Goal: Task Accomplishment & Management: Manage account settings

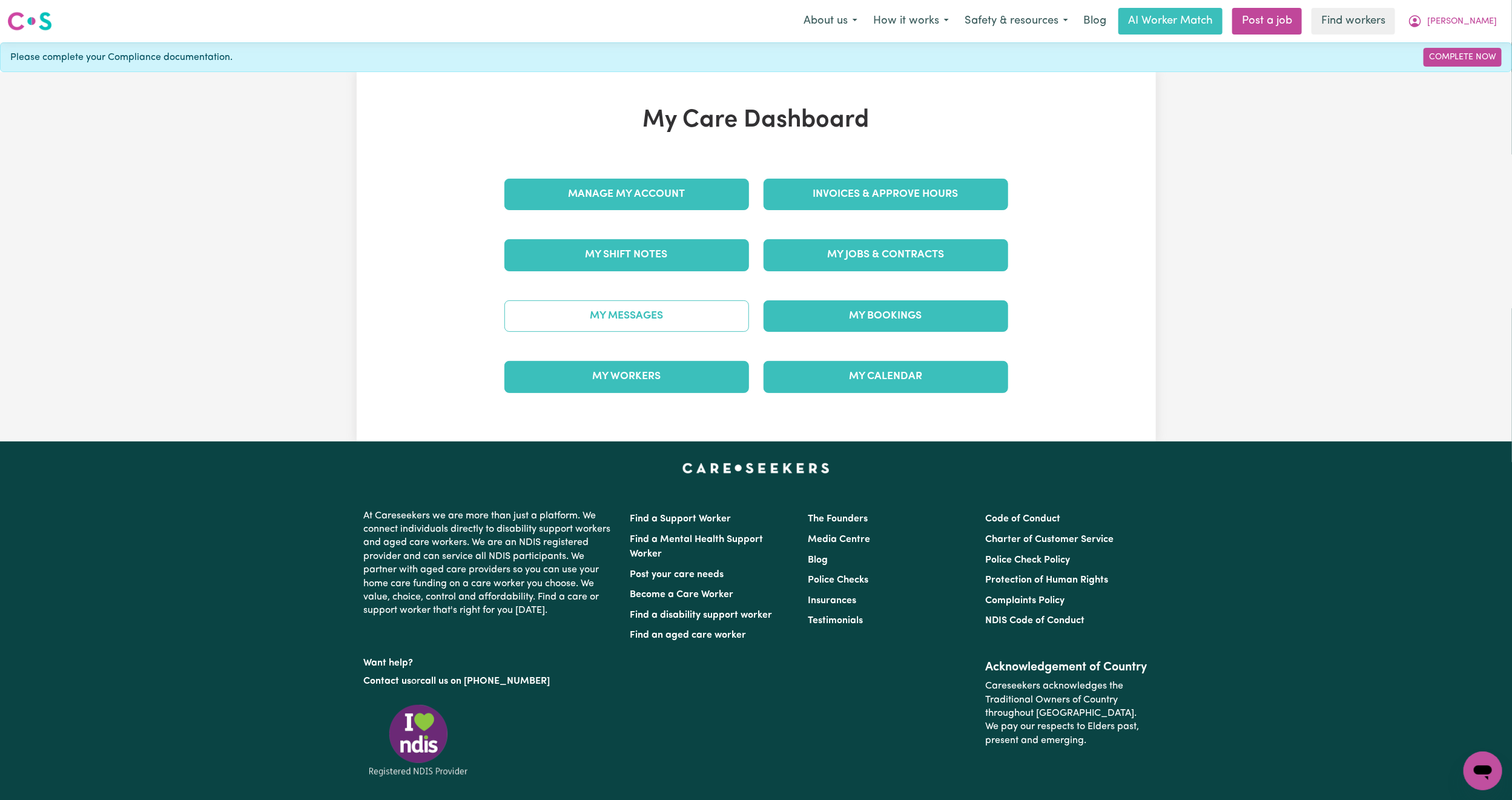
click at [684, 320] on link "My Messages" at bounding box center [626, 316] width 245 height 31
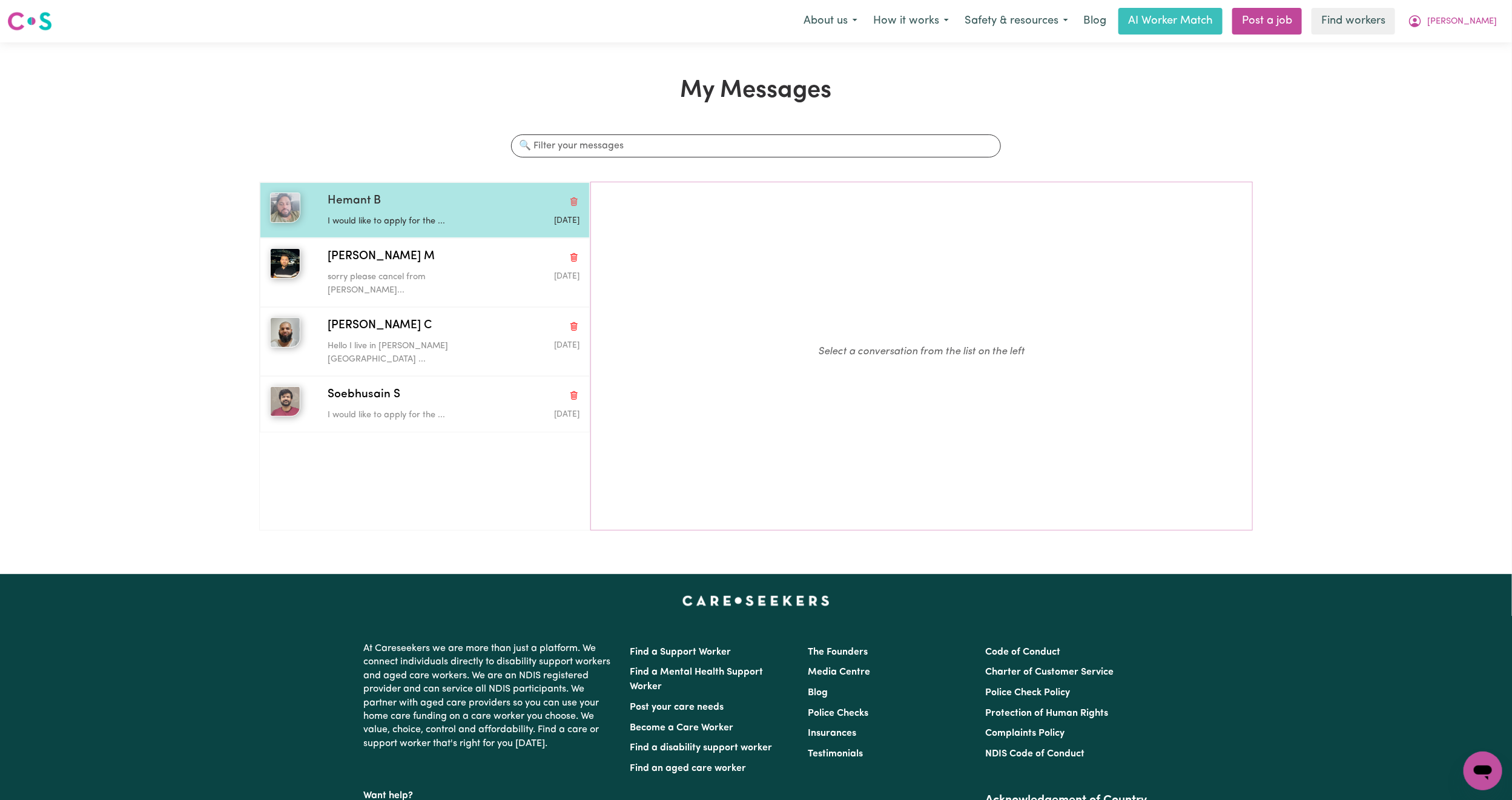
click at [408, 207] on div "Hemant B" at bounding box center [454, 202] width 252 height 18
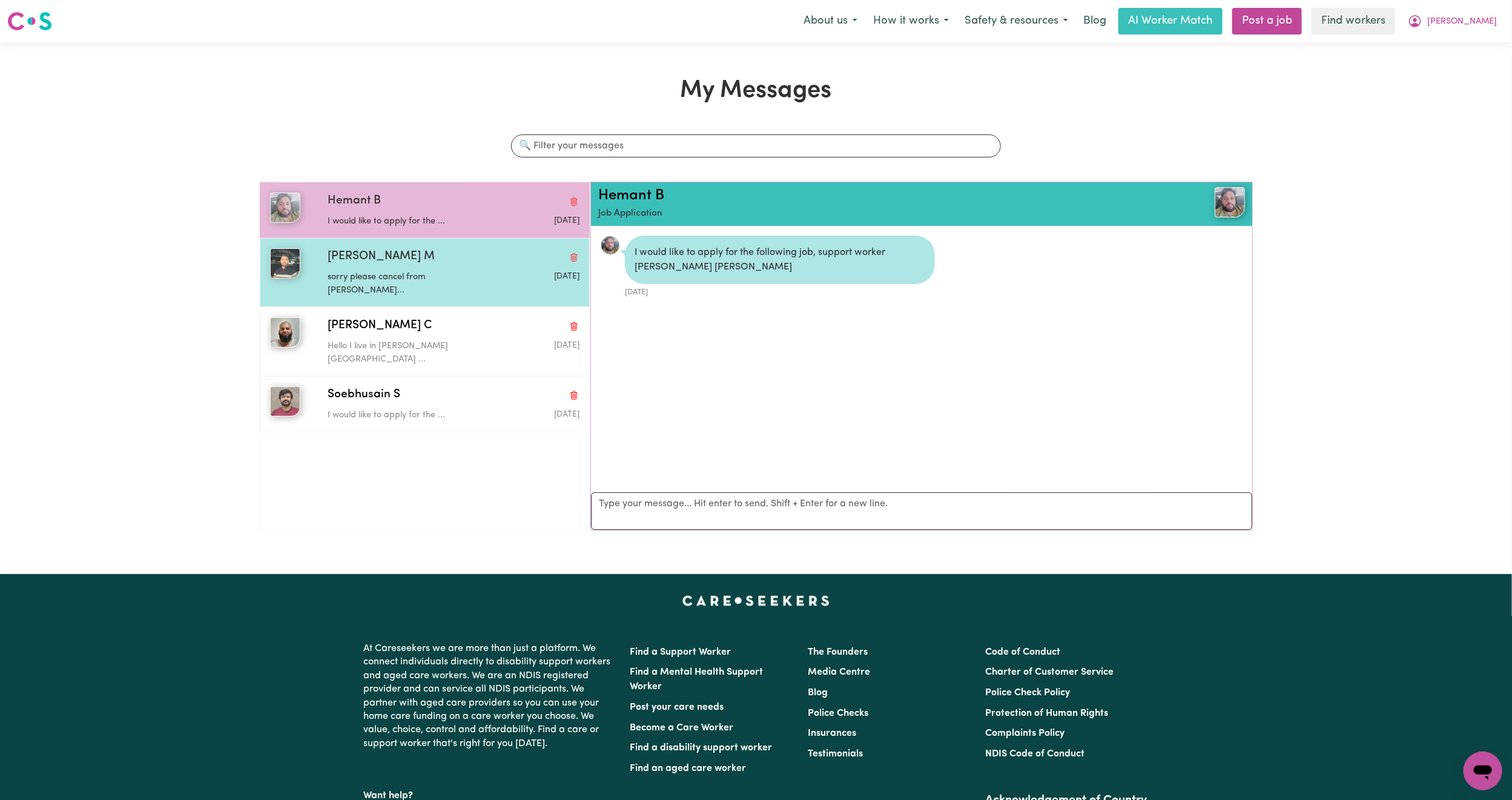
scroll to position [8, 0]
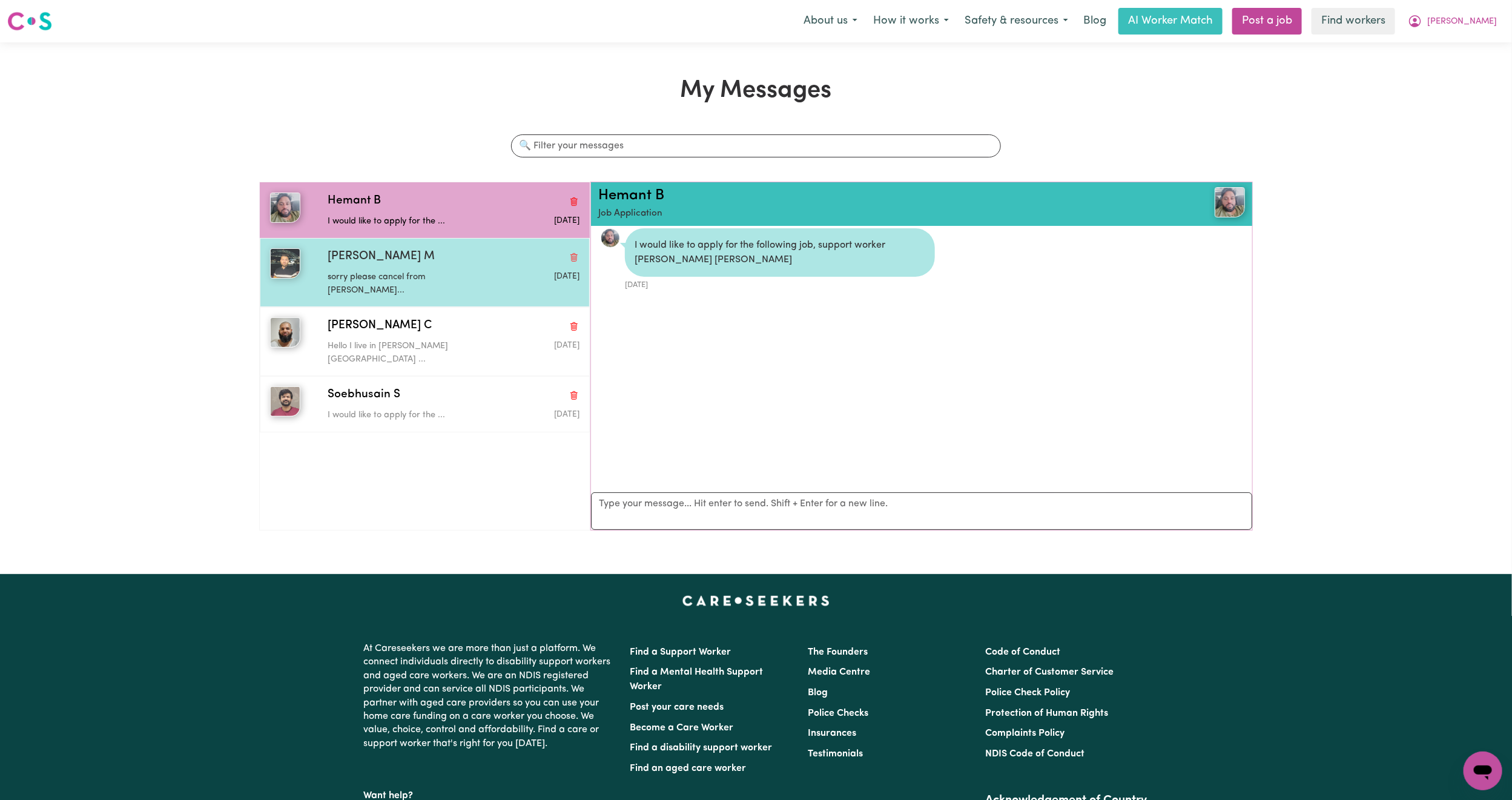
click at [391, 262] on div "[PERSON_NAME] M" at bounding box center [454, 258] width 252 height 18
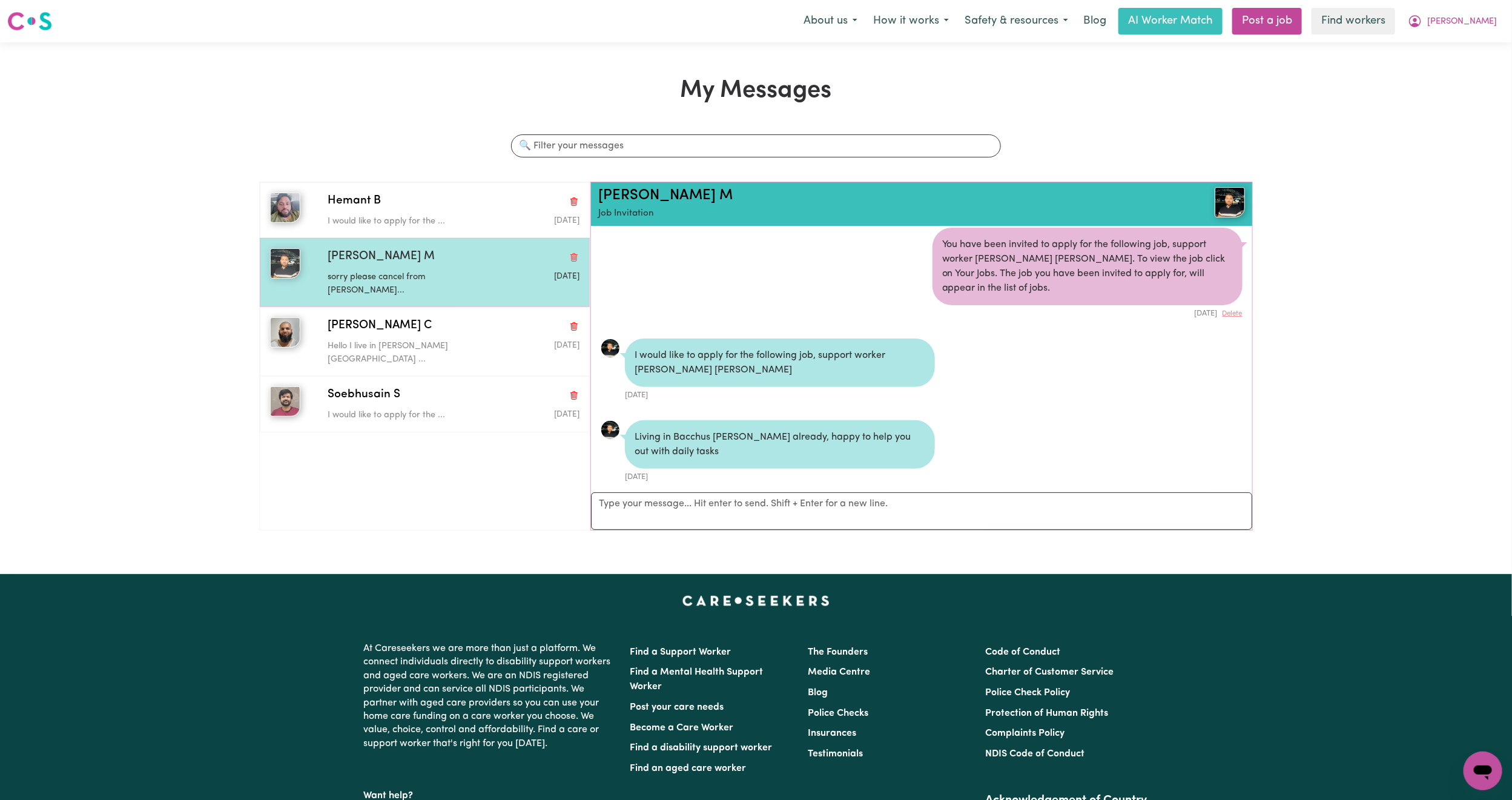
scroll to position [735, 0]
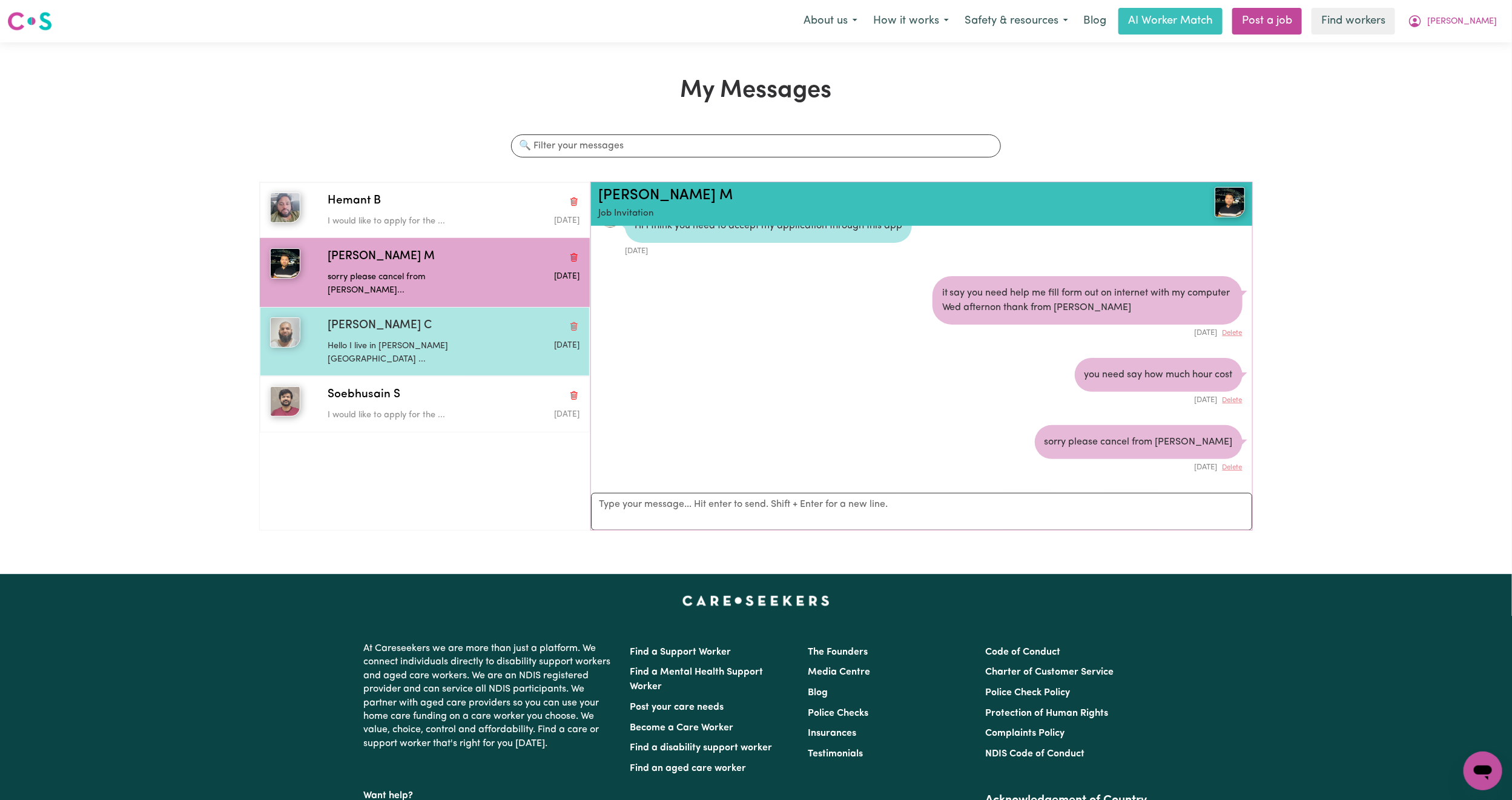
click at [424, 317] on div "[PERSON_NAME] C" at bounding box center [454, 326] width 252 height 18
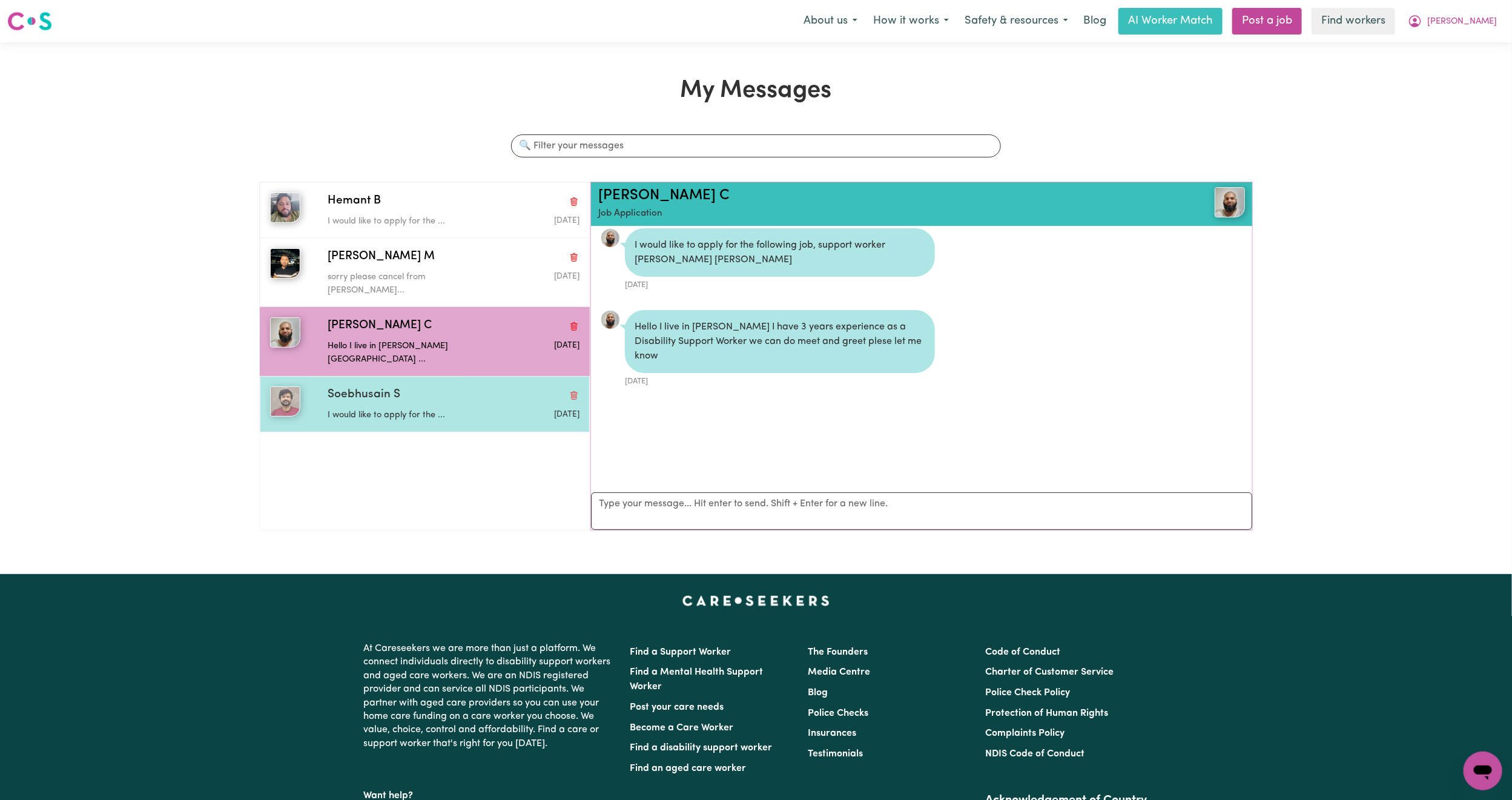
click at [429, 376] on div "Soebhusain S I would like to apply for the ... [DATE]" at bounding box center [425, 404] width 330 height 56
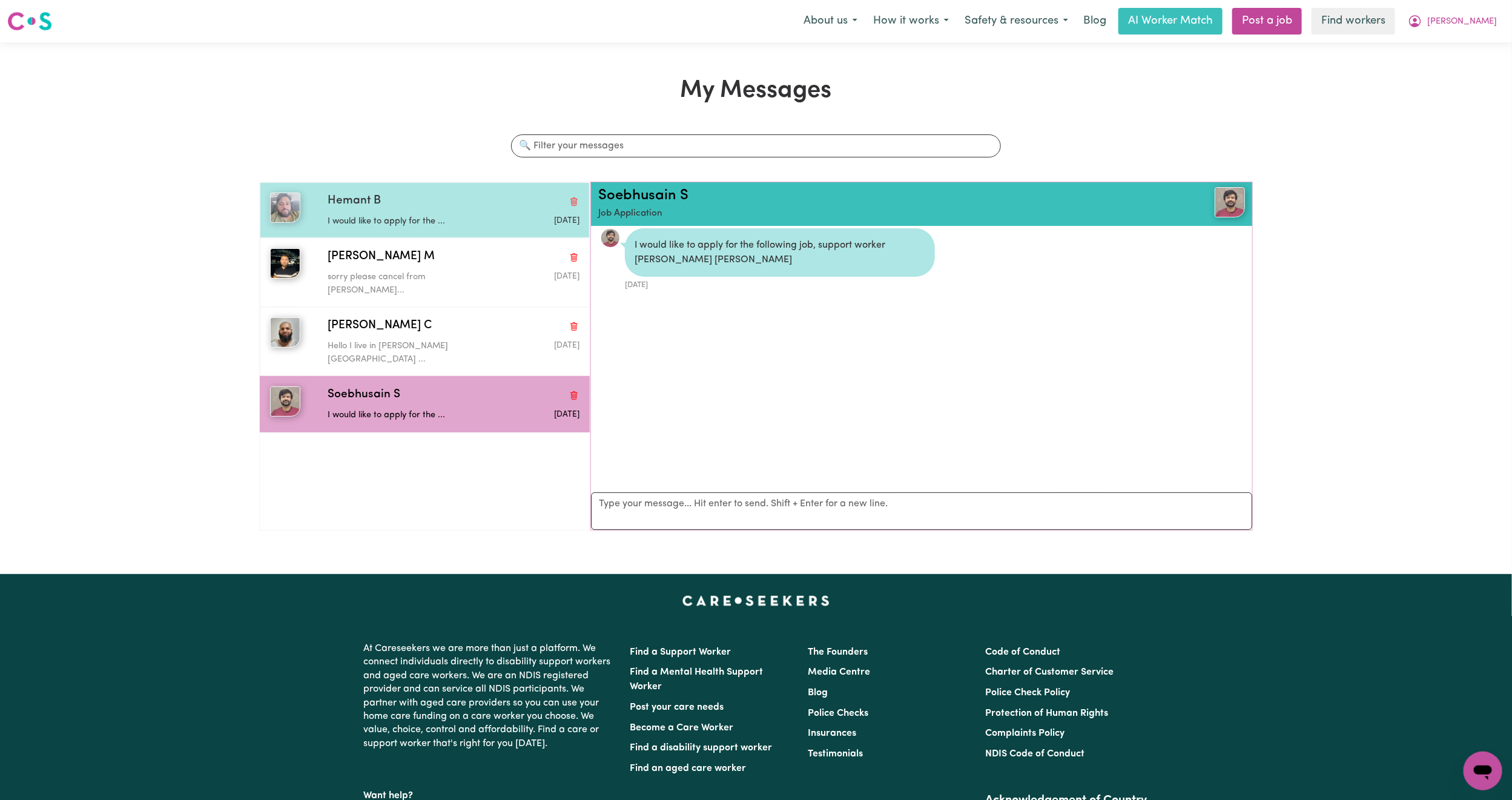
click at [422, 232] on div "Hemant B I would like to apply for the ... [DATE]" at bounding box center [425, 210] width 330 height 56
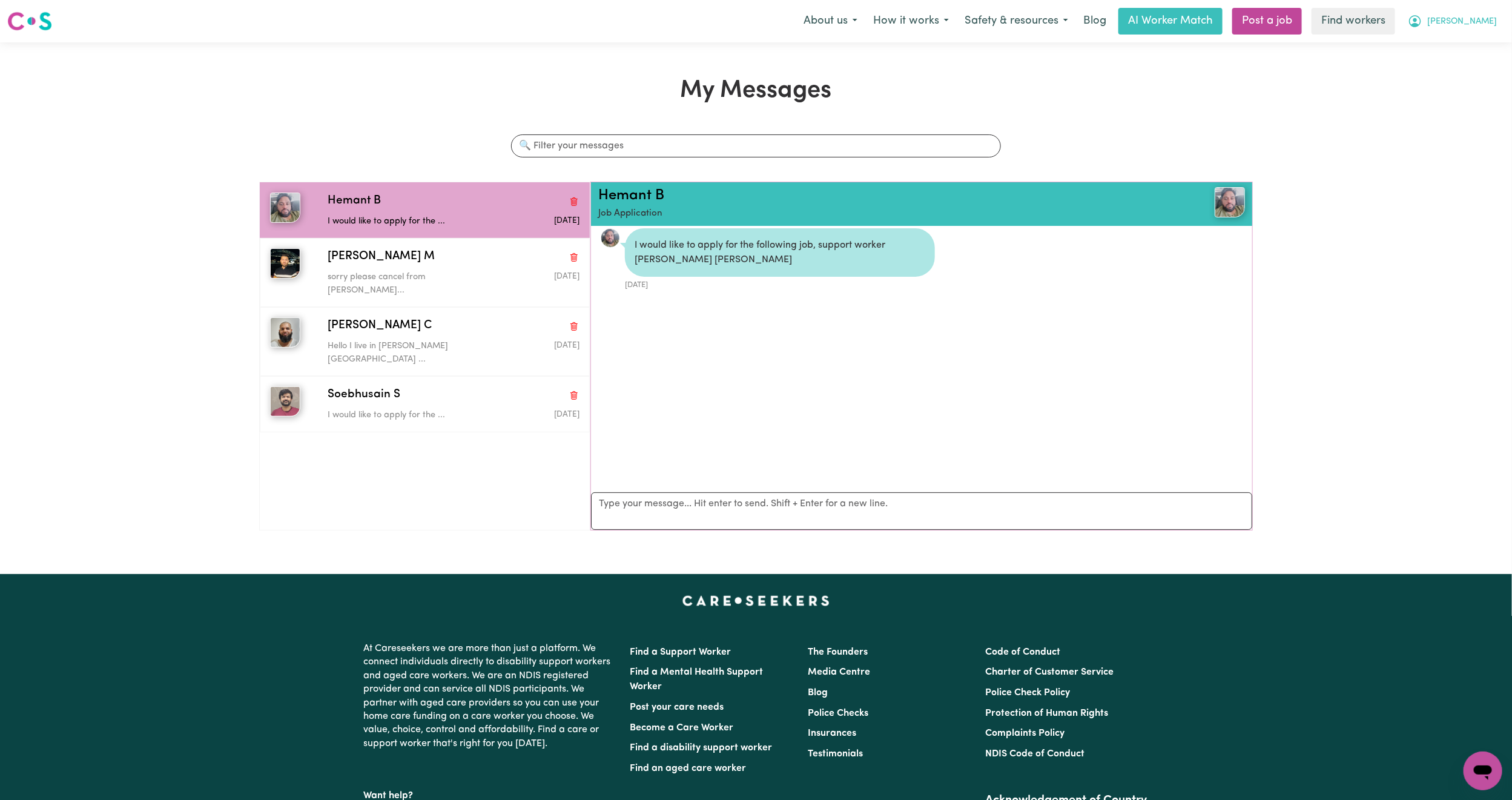
click at [1501, 31] on button "[PERSON_NAME]" at bounding box center [1452, 22] width 105 height 26
click at [1464, 38] on link "My Dashboard" at bounding box center [1456, 47] width 96 height 23
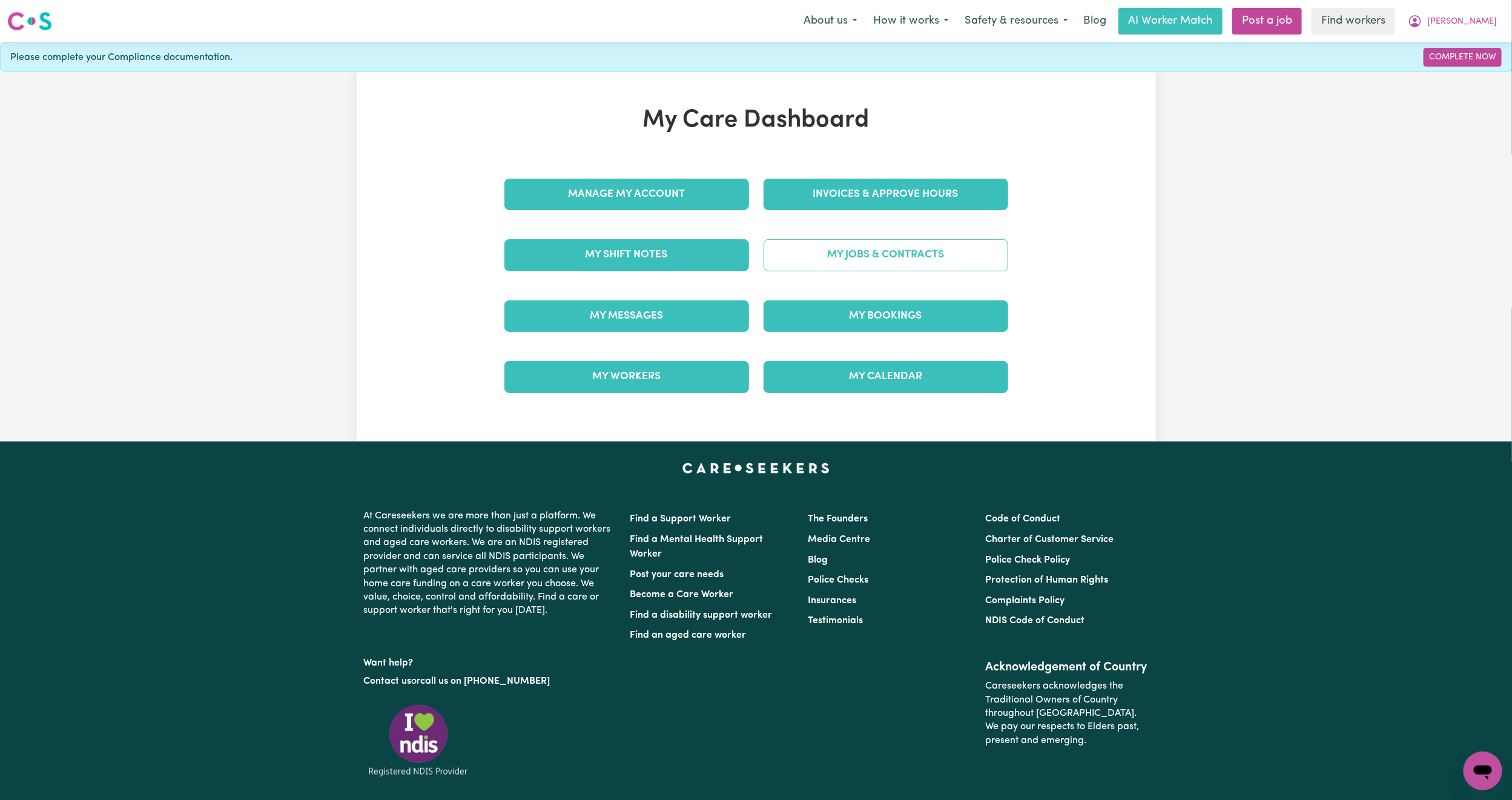
click at [802, 244] on link "My Jobs & Contracts" at bounding box center [886, 254] width 245 height 31
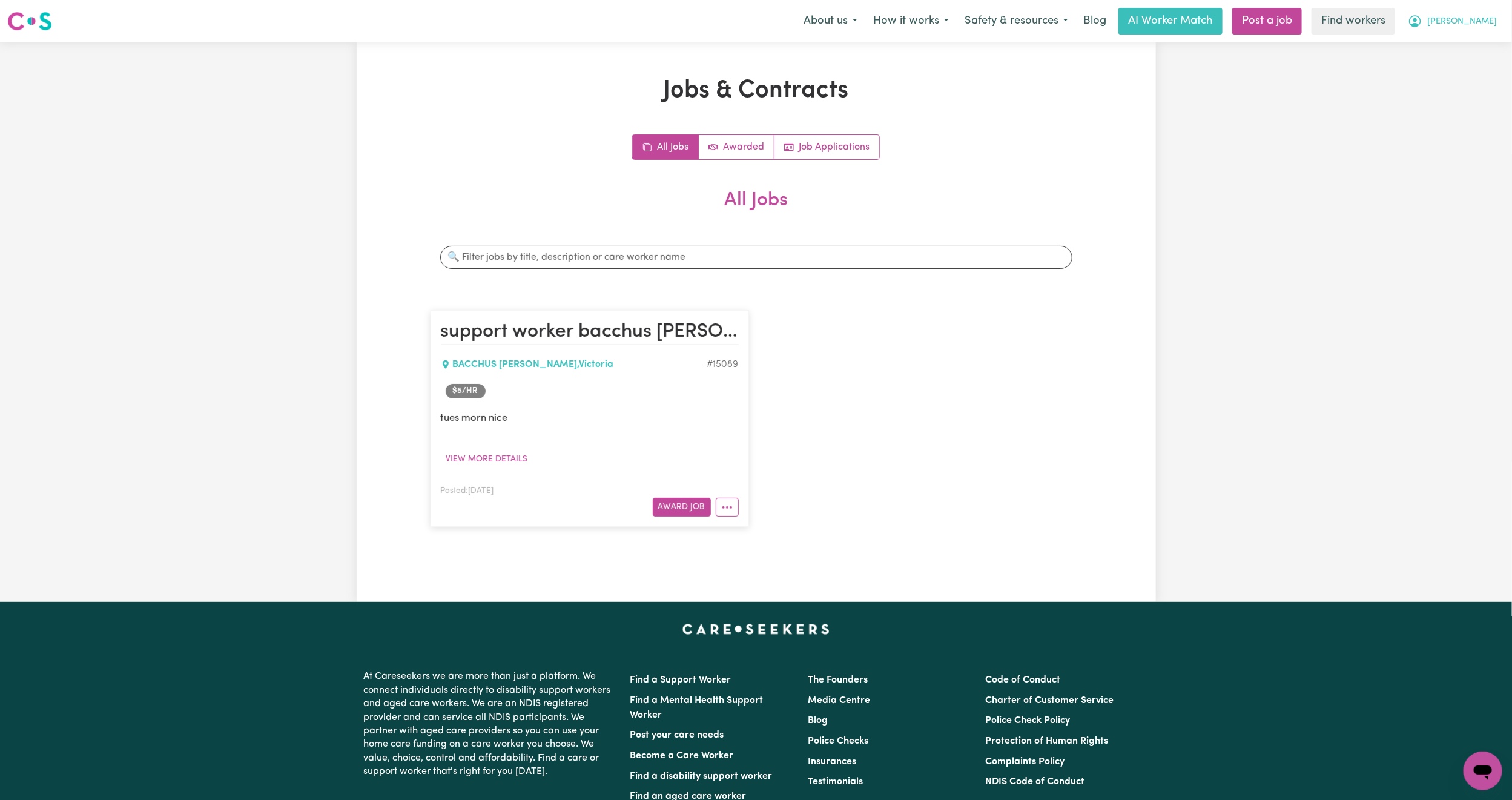
click at [1497, 13] on div "Menu About us How it works Safety & resources Blog AI Worker Match Post a job F…" at bounding box center [756, 21] width 1512 height 28
click at [1483, 16] on span "[PERSON_NAME]" at bounding box center [1462, 22] width 69 height 14
click at [1444, 36] on link "My Dashboard" at bounding box center [1456, 47] width 96 height 23
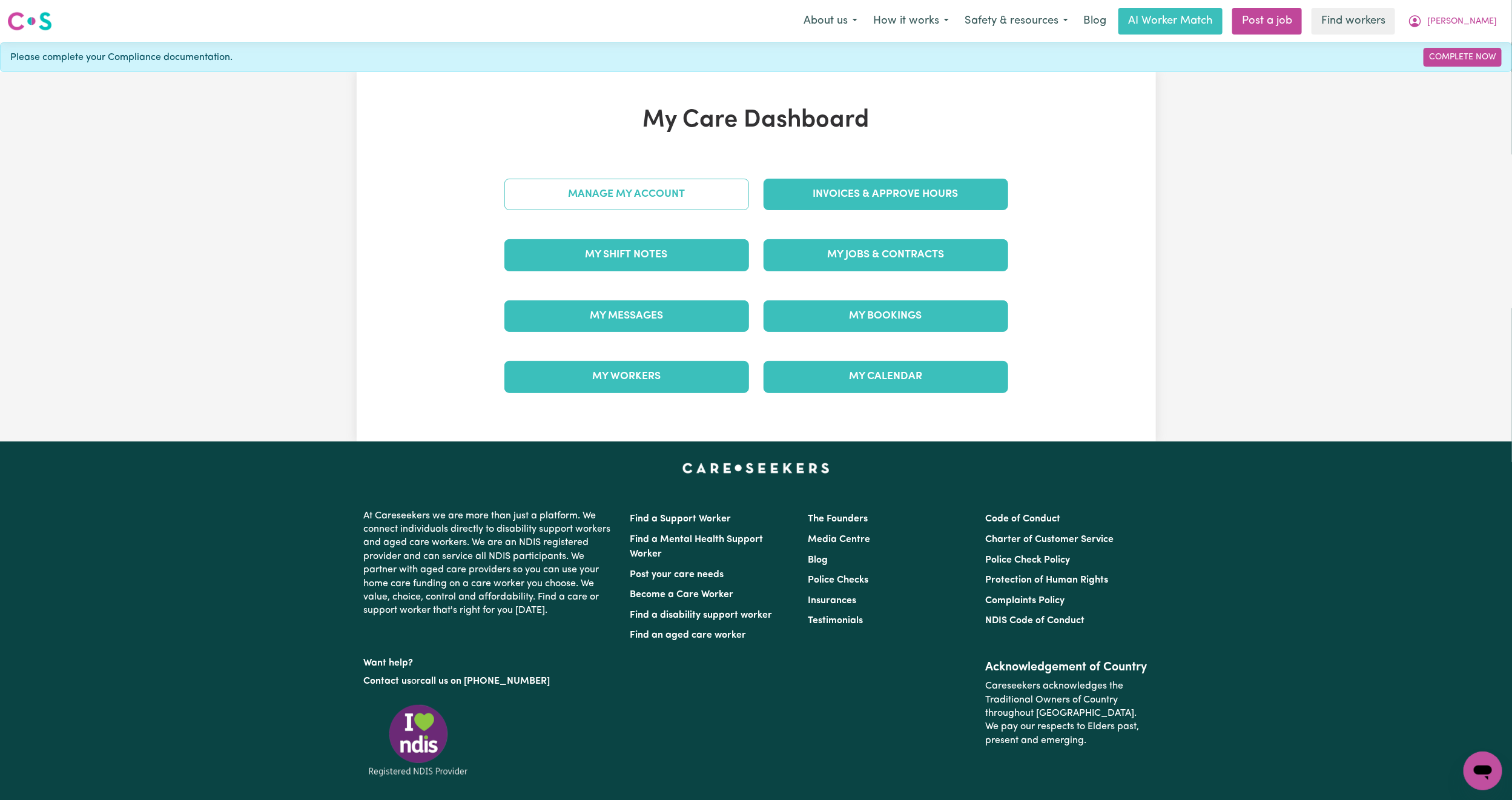
click at [627, 200] on link "Manage My Account" at bounding box center [626, 194] width 245 height 31
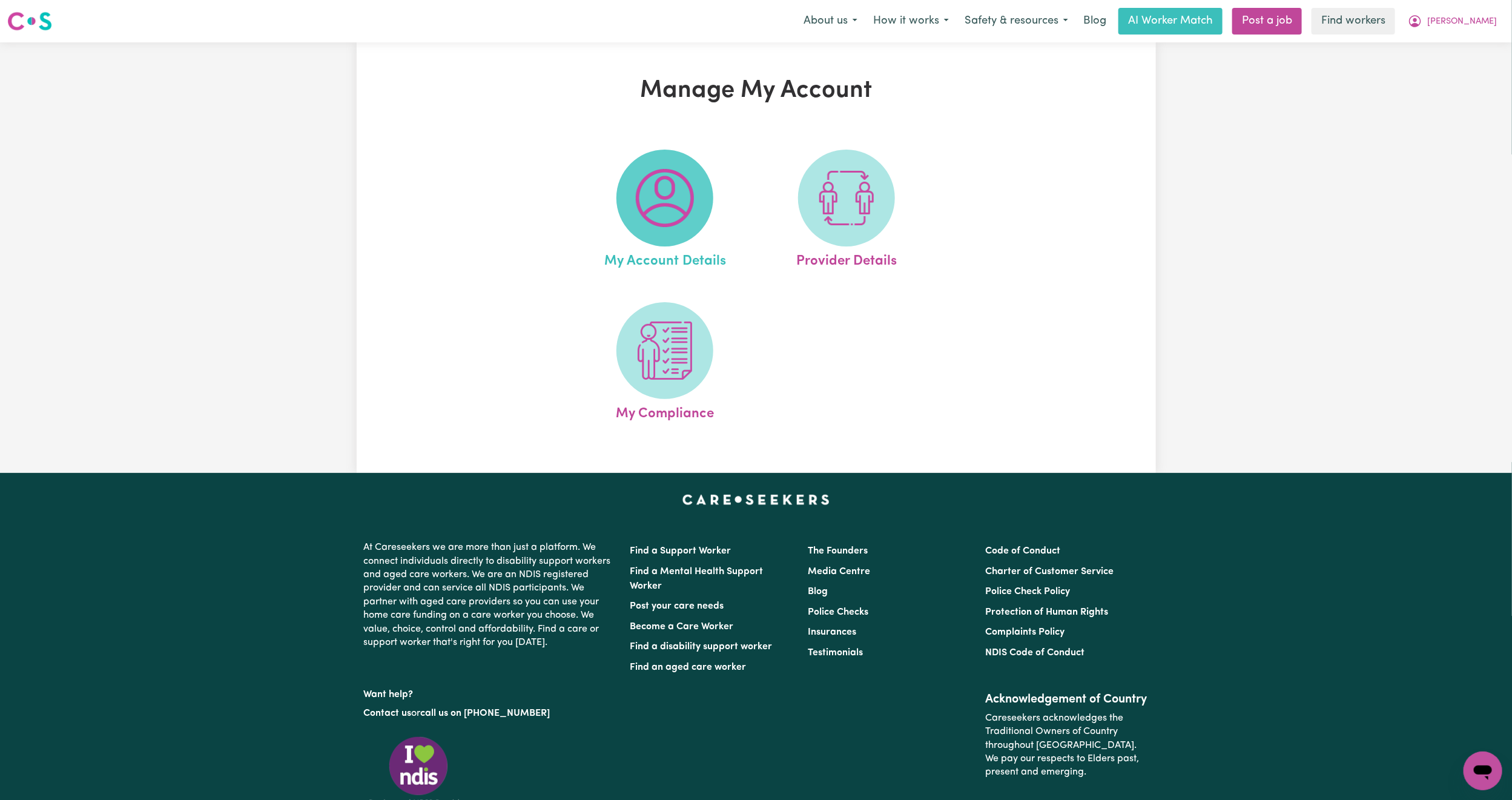
click at [692, 215] on img at bounding box center [665, 198] width 58 height 58
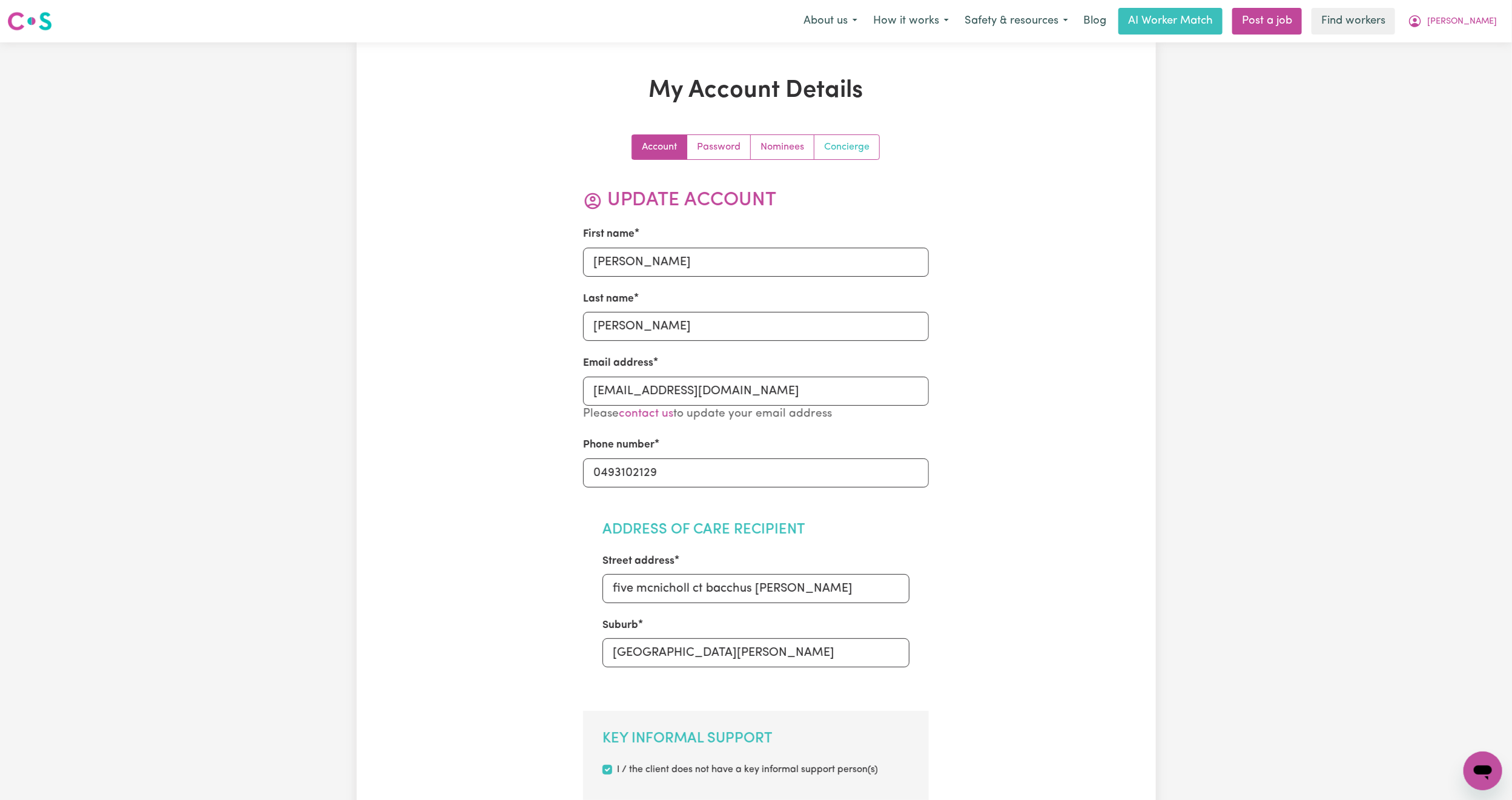
click at [836, 142] on link "Concierge" at bounding box center [847, 147] width 65 height 24
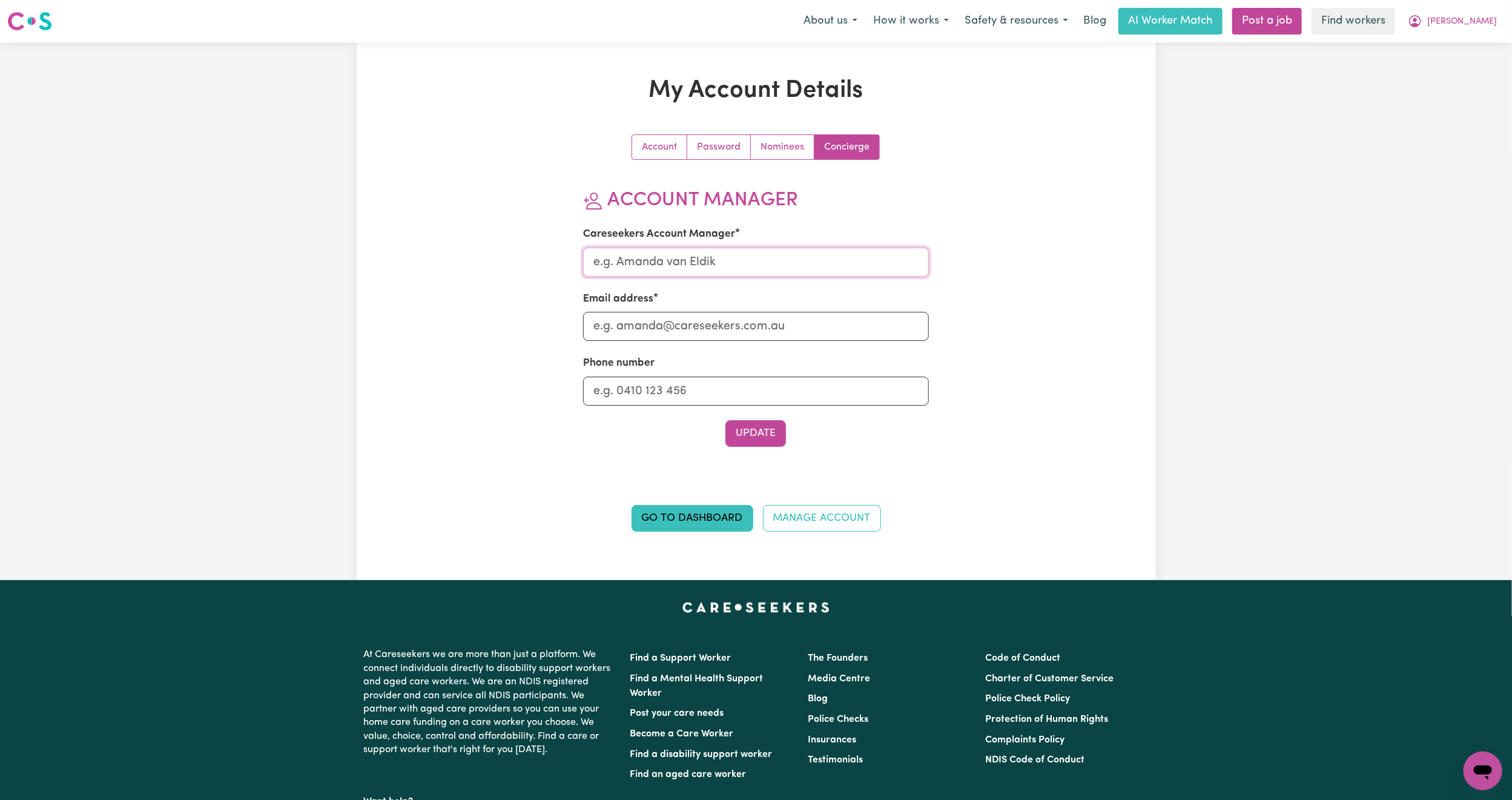
click at [736, 262] on input "Careseekers Account Manager" at bounding box center [756, 262] width 346 height 29
type input "[PERSON_NAME]"
click at [713, 320] on input "Email address" at bounding box center [756, 326] width 346 height 29
type input "[PERSON_NAME][EMAIL_ADDRESS][DOMAIN_NAME]"
click at [743, 430] on button "Update" at bounding box center [756, 434] width 61 height 27
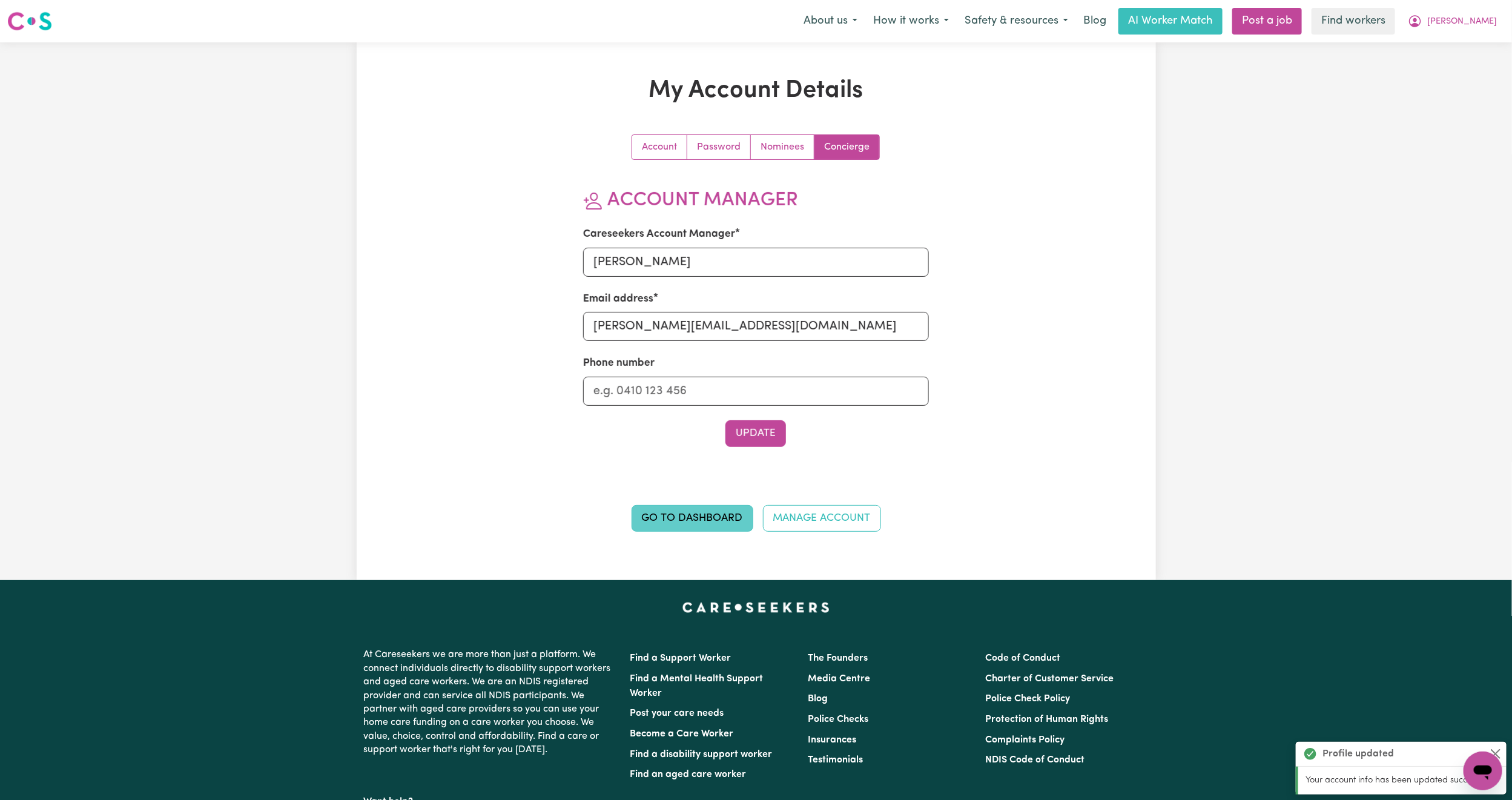
click at [654, 529] on link "Go to Dashboard" at bounding box center [692, 518] width 122 height 27
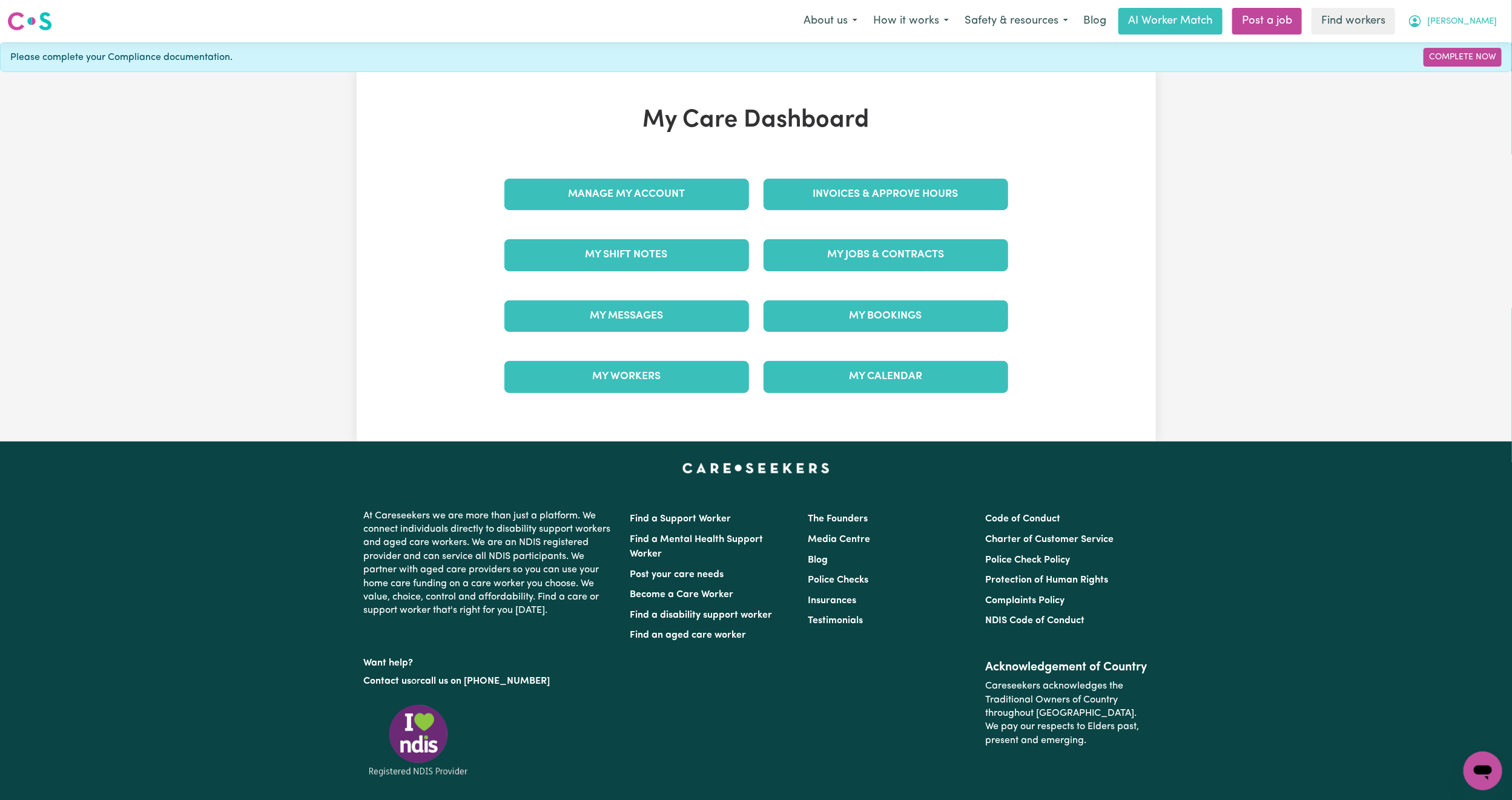
click at [1490, 26] on span "[PERSON_NAME]" at bounding box center [1462, 22] width 69 height 14
click at [1441, 84] on div "My Care Dashboard Manage My Account Invoices & Approve Hours My Shift Notes My …" at bounding box center [756, 257] width 1512 height 370
click at [1441, 72] on div "Please complete your Compliance documentation. Complete Now" at bounding box center [756, 57] width 1512 height 30
click at [1486, 11] on button "[PERSON_NAME]" at bounding box center [1452, 22] width 105 height 26
click at [1448, 69] on link "Logout" at bounding box center [1456, 69] width 96 height 23
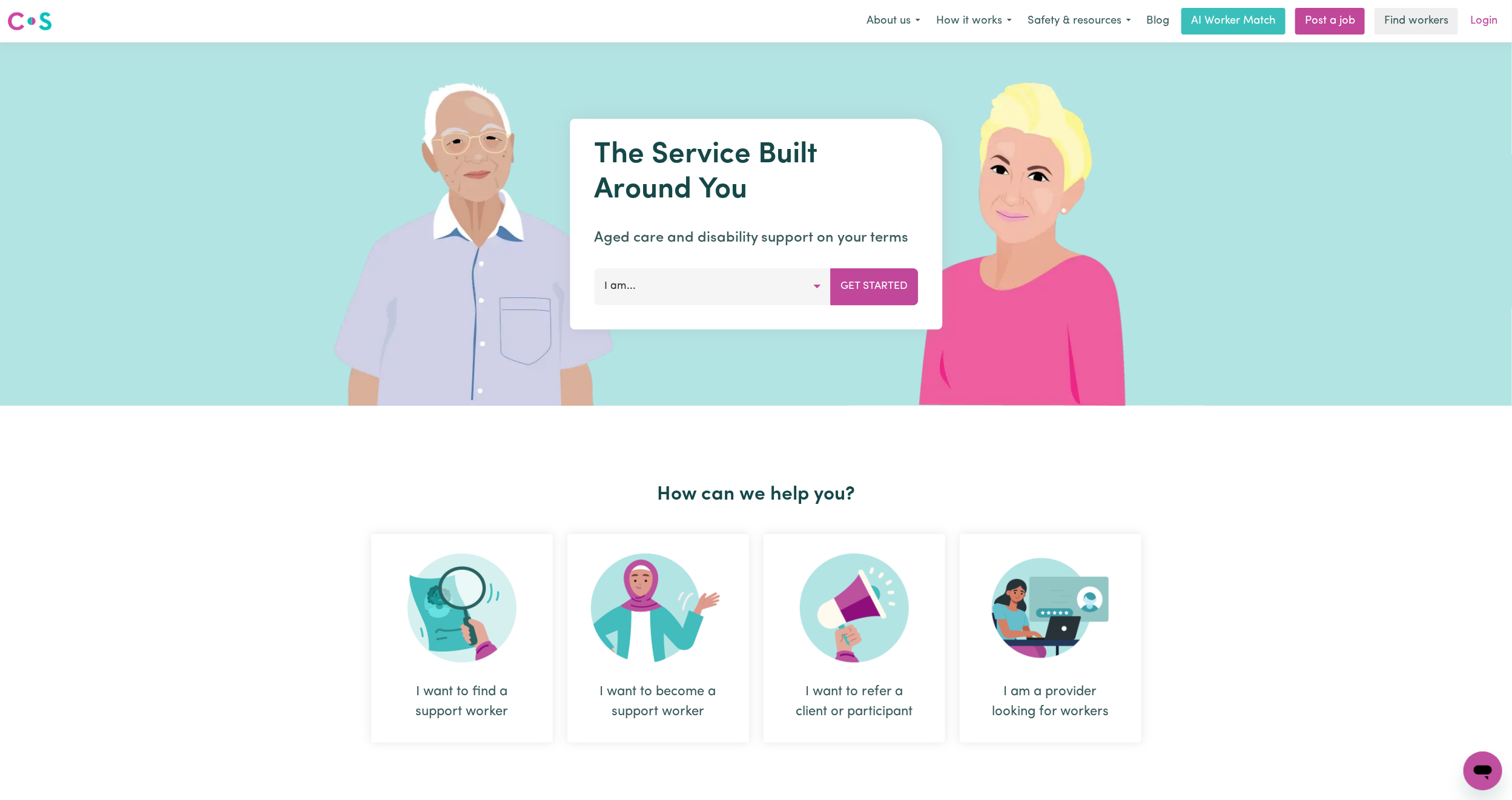
click at [1495, 8] on link "Login" at bounding box center [1484, 21] width 42 height 27
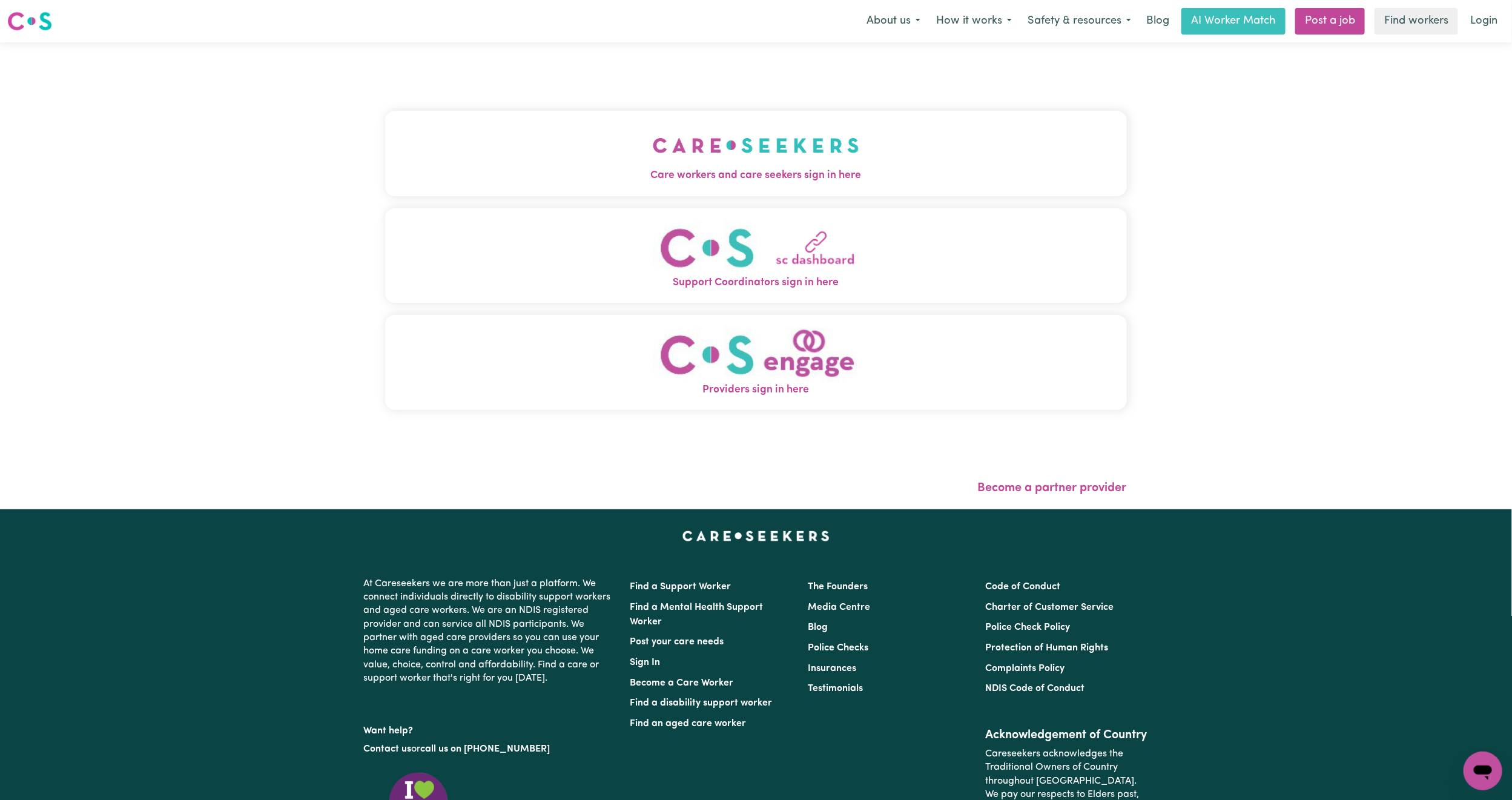
click at [530, 132] on button "Care workers and care seekers sign in here" at bounding box center [756, 153] width 742 height 85
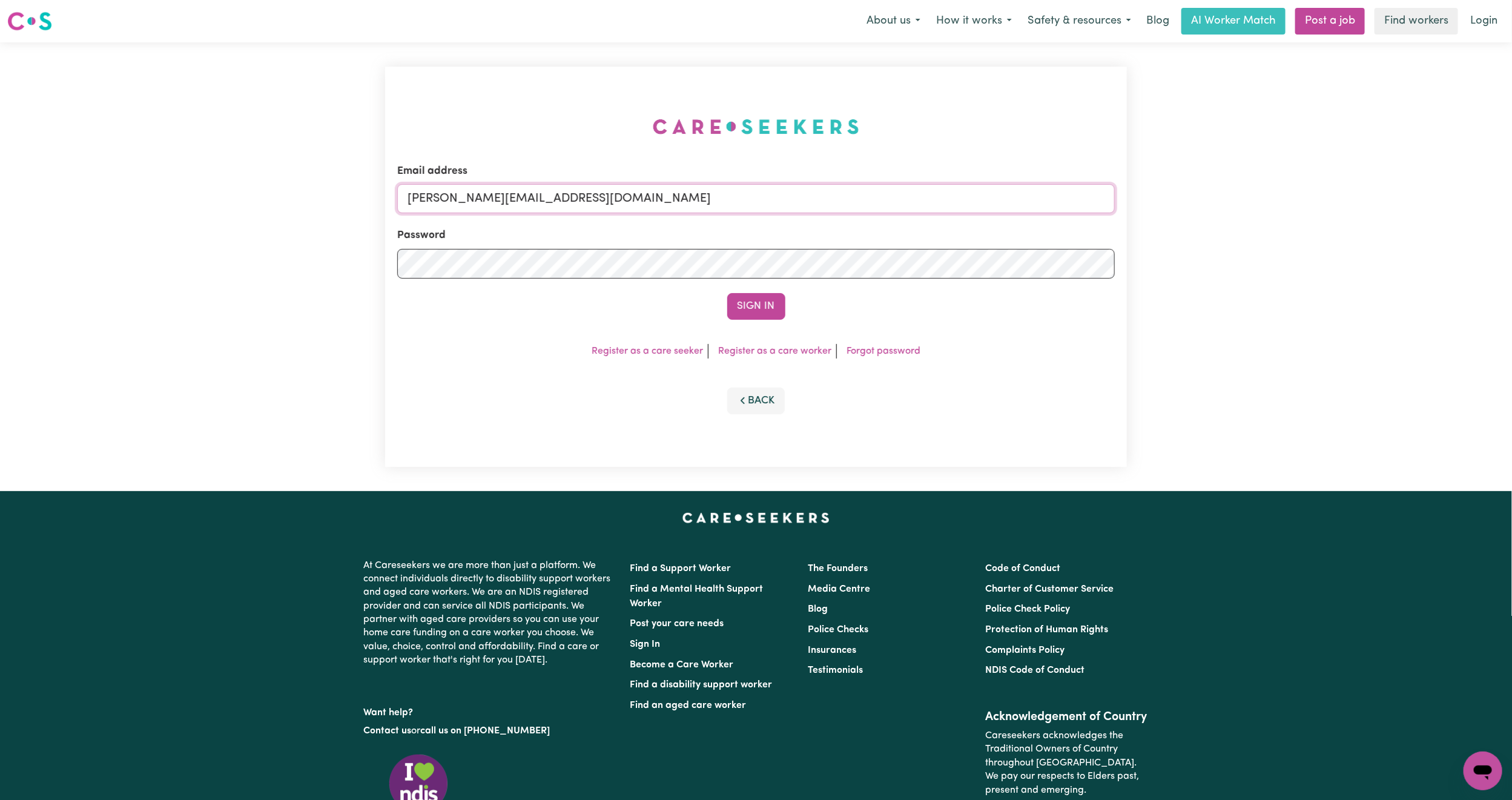
click at [503, 200] on input "[PERSON_NAME][EMAIL_ADDRESS][DOMAIN_NAME]" at bounding box center [756, 199] width 718 height 29
drag, startPoint x: 661, startPoint y: 233, endPoint x: 841, endPoint y: 244, distance: 180.3
click at [841, 244] on form "Email address [EMAIL_ADDRESS][PERSON_NAME][DOMAIN_NAME] Password Sign In" at bounding box center [756, 242] width 718 height 157
type input "[EMAIL_ADDRESS][DOMAIN_NAME]"
click at [740, 285] on form "Email address [EMAIL_ADDRESS][DOMAIN_NAME] Password Sign In" at bounding box center [756, 242] width 718 height 157
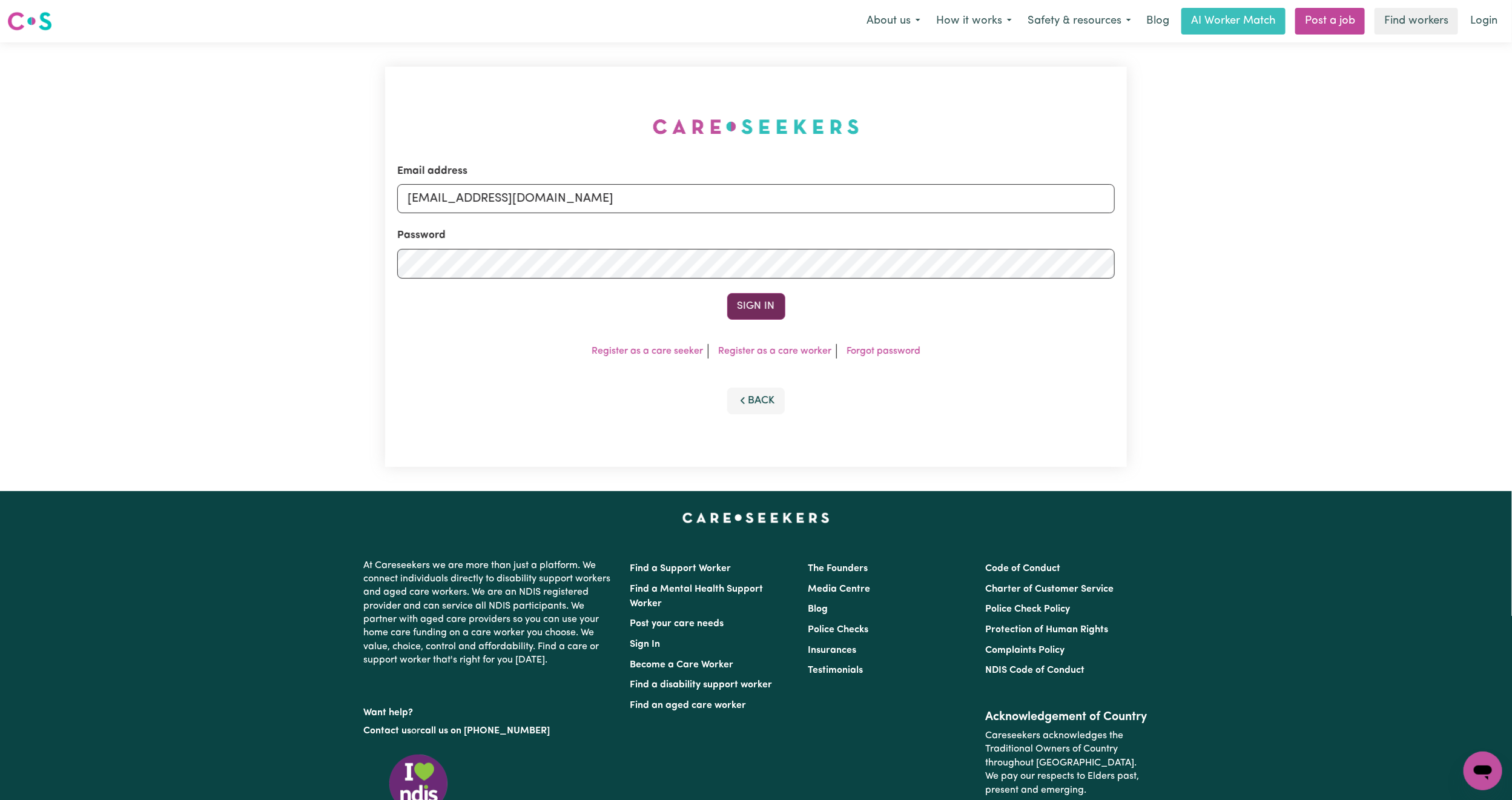
click at [750, 296] on button "Sign In" at bounding box center [756, 306] width 58 height 27
